Goal: Use online tool/utility: Utilize a website feature to perform a specific function

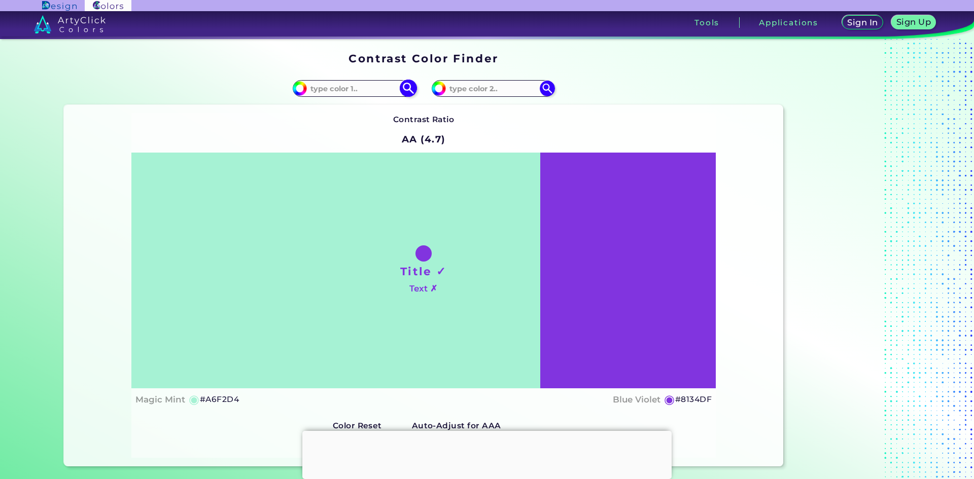
click at [374, 89] on input at bounding box center [354, 89] width 94 height 14
paste input "0f0f0f"
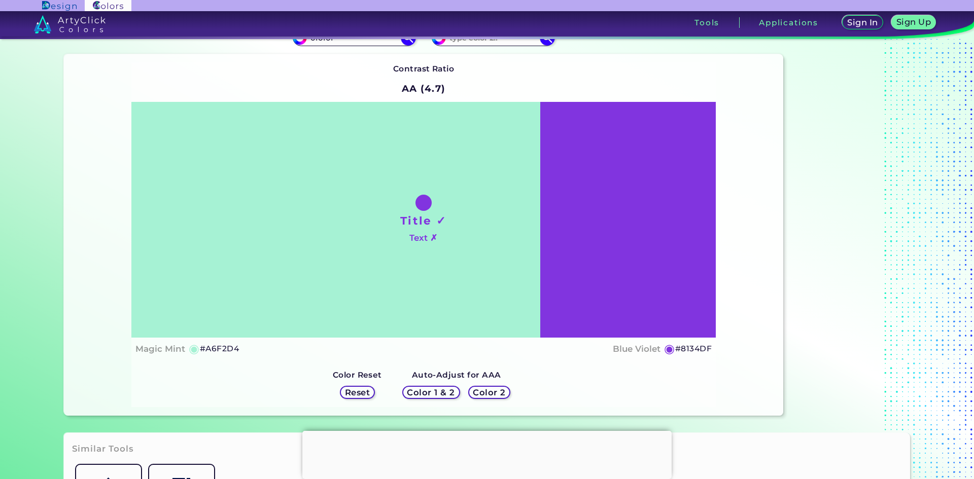
type input "0f0f0f"
click at [442, 393] on h5 "Color 1 & 2" at bounding box center [431, 392] width 50 height 9
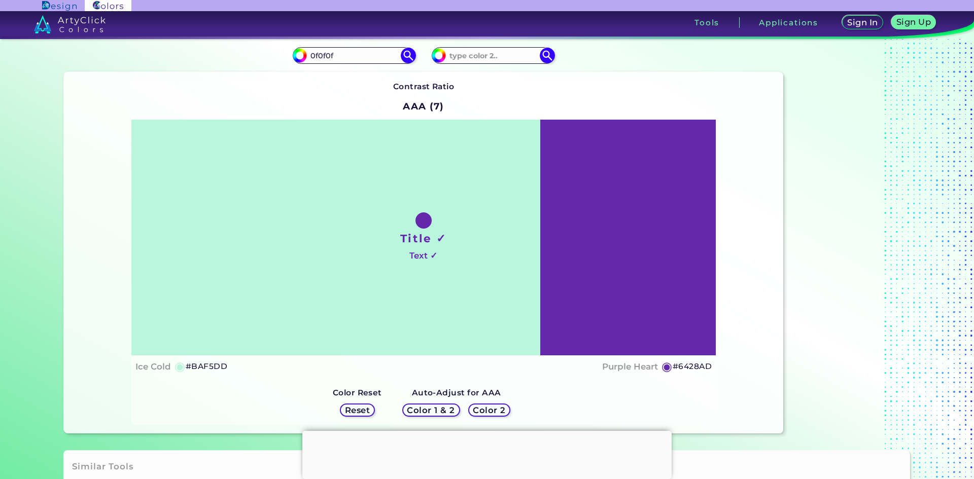
scroll to position [51, 0]
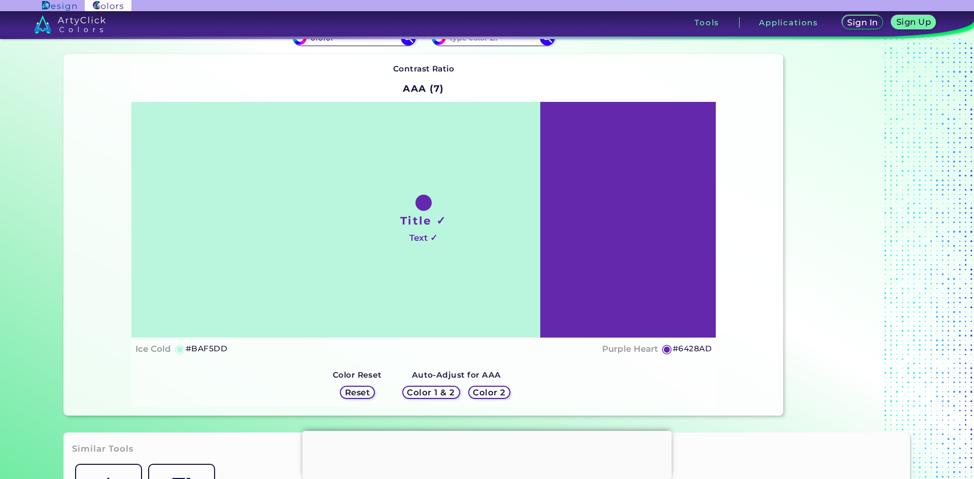
click at [478, 431] on div at bounding box center [486, 431] width 369 height 0
click at [489, 386] on div "Color 2" at bounding box center [489, 392] width 41 height 13
click at [491, 392] on h5 "Color 2" at bounding box center [489, 393] width 33 height 9
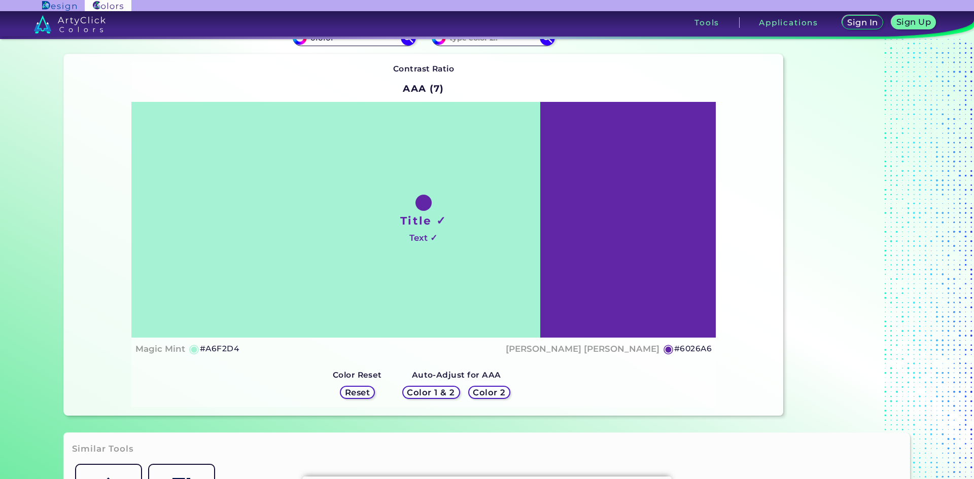
click at [446, 395] on h5 "Color 1 & 2" at bounding box center [431, 393] width 48 height 8
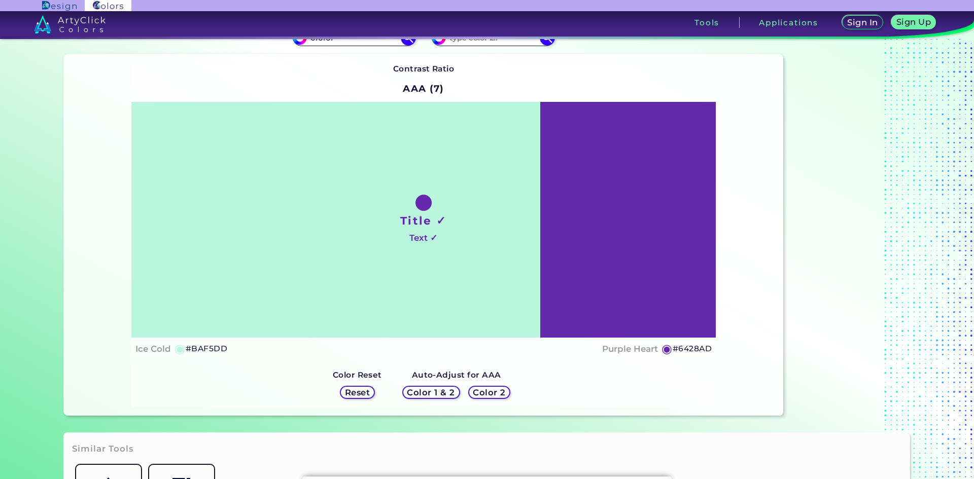
click at [473, 392] on h5 "Color 2" at bounding box center [489, 393] width 33 height 9
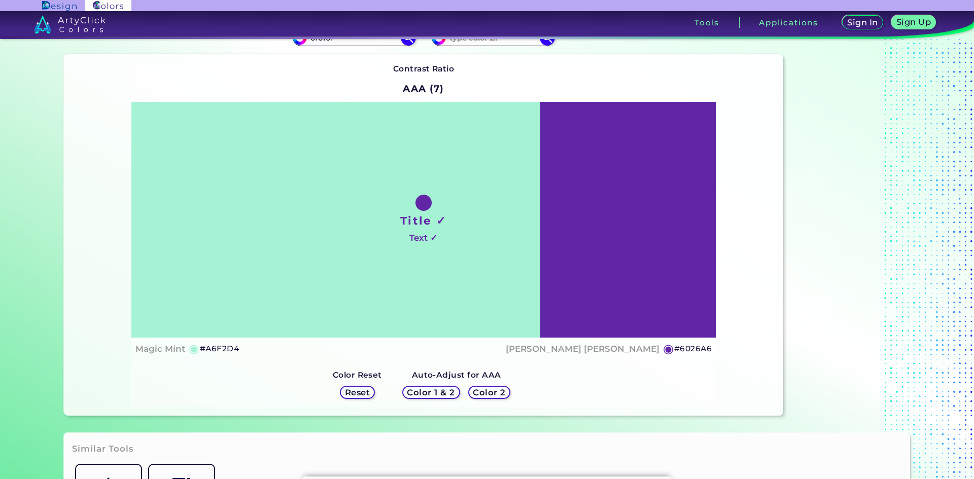
click at [426, 394] on h5 "Color 1 & 2" at bounding box center [431, 393] width 48 height 8
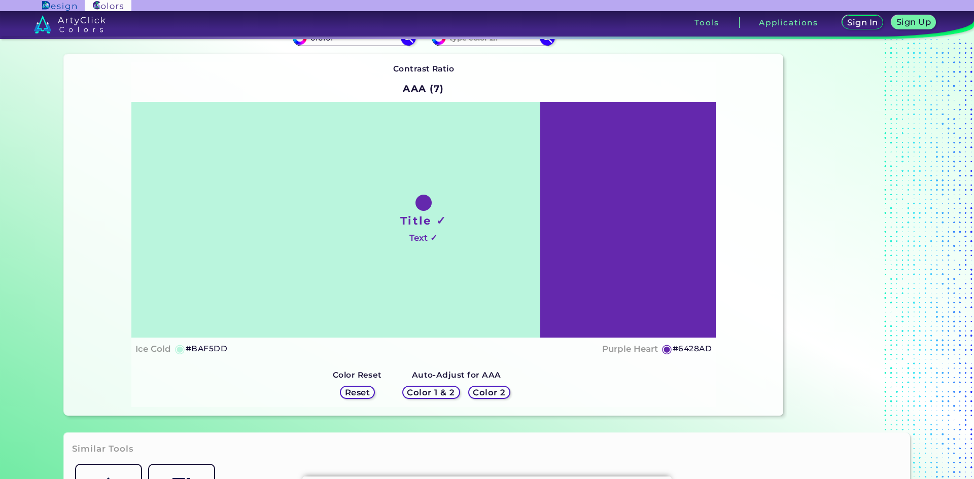
click at [371, 392] on div "Reset" at bounding box center [357, 392] width 35 height 13
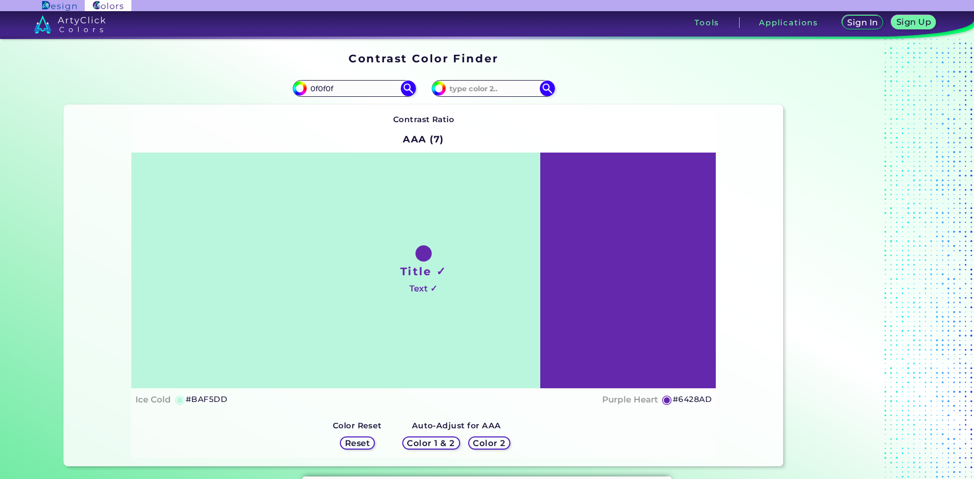
click at [432, 137] on h2 "AAA (7)" at bounding box center [423, 139] width 50 height 22
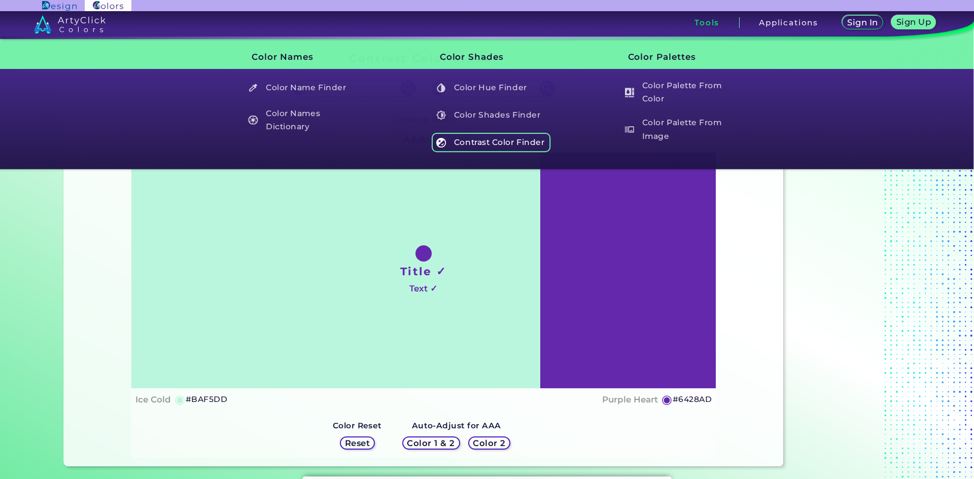
click at [490, 147] on h5 "Contrast Color Finder" at bounding box center [491, 142] width 119 height 19
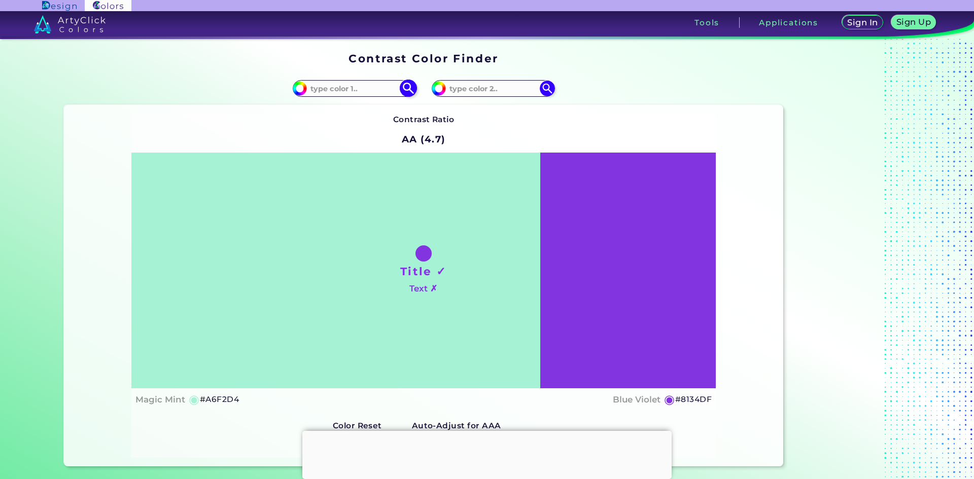
click at [379, 86] on input at bounding box center [354, 89] width 94 height 14
paste input "0f0f0f"
type input "0f0f0f"
click at [507, 93] on input at bounding box center [493, 89] width 94 height 14
paste input "0f0f0f"
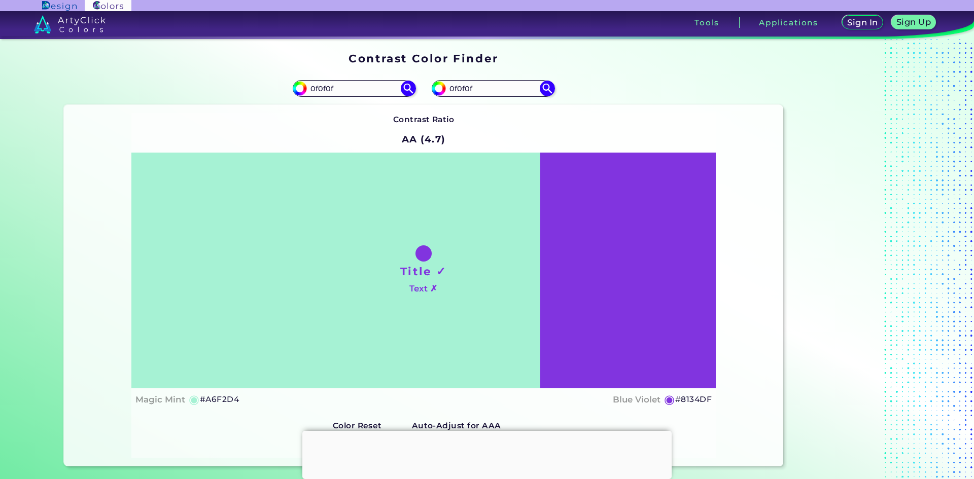
type input "0f0f0f"
click at [604, 109] on div "Contrast Ratio AA (4.7) Title ✓ Text ✗ Magic Mint ◉ #A6F2D4 Blue Violet ◉ #8134…" at bounding box center [424, 286] width 720 height 362
click at [546, 87] on img at bounding box center [547, 89] width 18 height 18
type input "#0f0f0f"
type input "#0F0F0F"
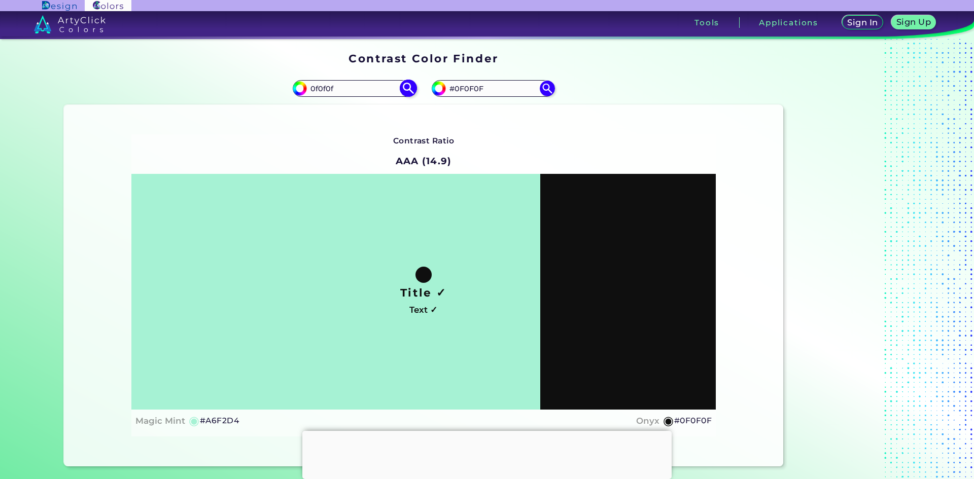
click at [404, 95] on img at bounding box center [408, 89] width 18 height 18
type input "#0f0f0f"
type input "#0F0F0F"
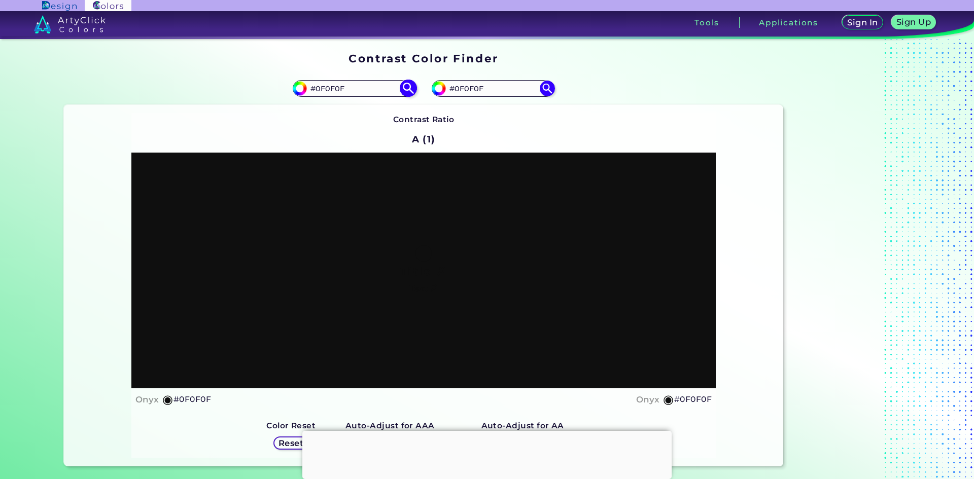
click at [366, 94] on input "#0F0F0F" at bounding box center [354, 89] width 94 height 14
click at [607, 108] on div "Contrast Ratio A (1) Title ✗ Text ✗ Onyx ◉ #0F0F0F Onyx ◉ #0F0F0F Color 1 & 2 R…" at bounding box center [424, 286] width 720 height 362
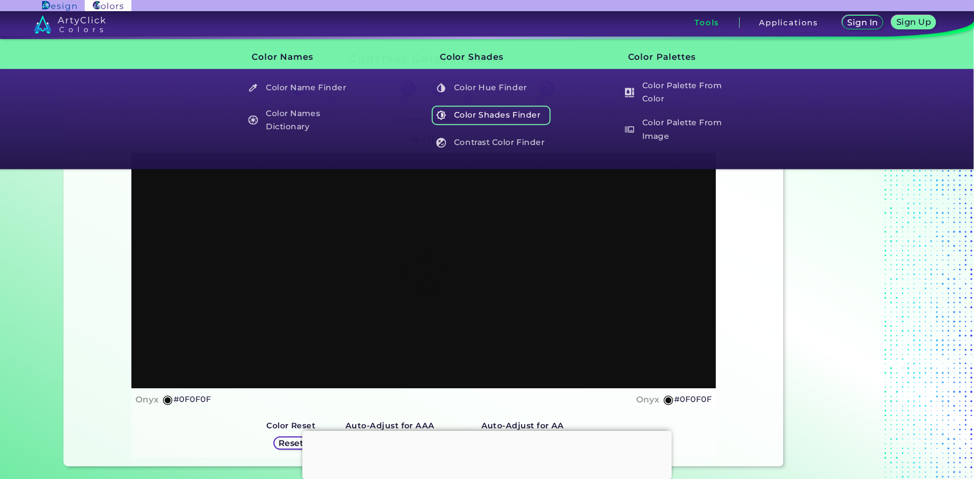
click at [500, 121] on h5 "Color Shades Finder" at bounding box center [491, 114] width 119 height 19
